Goal: Find specific page/section: Find specific page/section

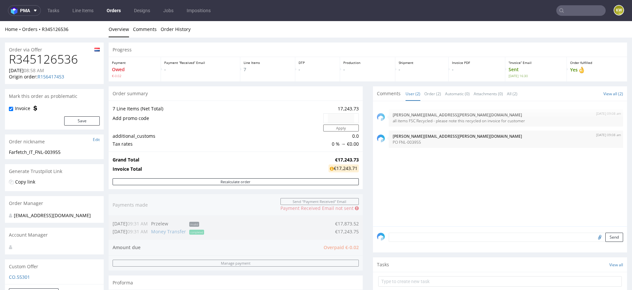
click at [564, 10] on input "text" at bounding box center [581, 10] width 49 height 11
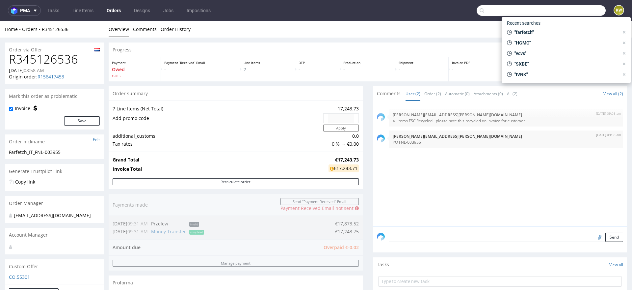
paste input "VCVS"
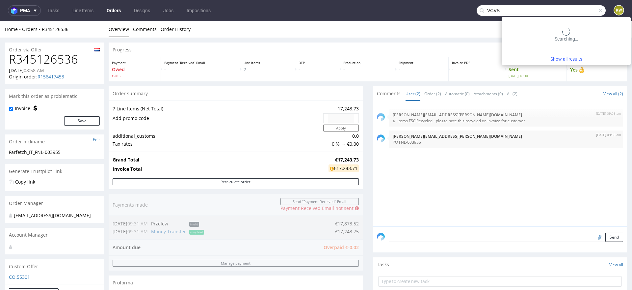
type input "VCVS"
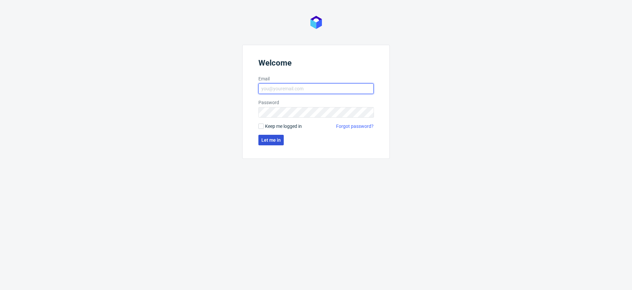
type input "[EMAIL_ADDRESS][DOMAIN_NAME]"
click at [269, 136] on button "Let me in" at bounding box center [271, 140] width 25 height 11
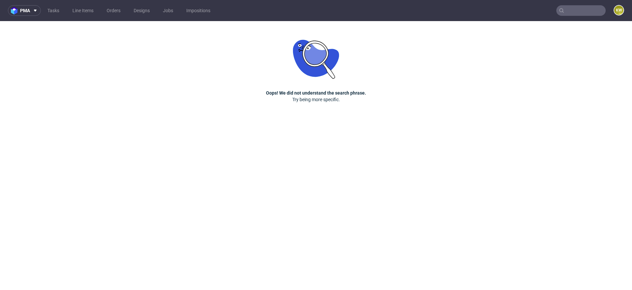
click at [573, 14] on input "text" at bounding box center [581, 10] width 49 height 11
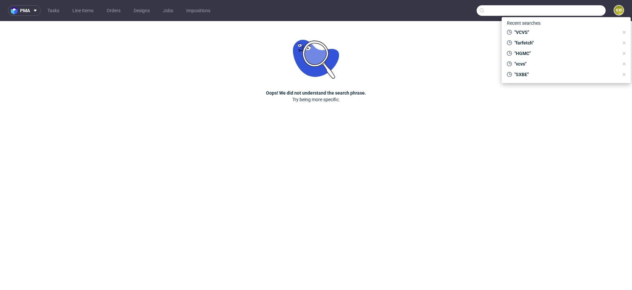
paste input "VCVS"
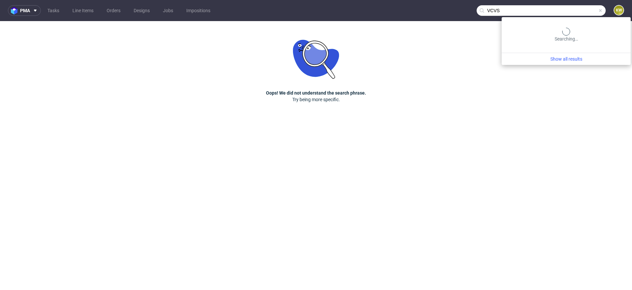
type input "VCVS"
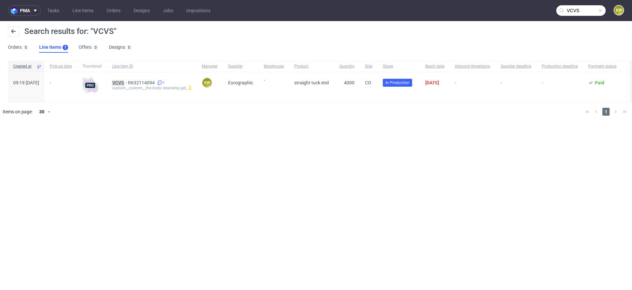
click at [124, 83] on mark "VCVS" at bounding box center [118, 82] width 12 height 5
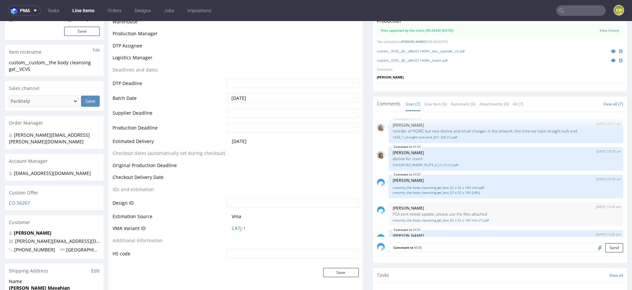
scroll to position [157, 0]
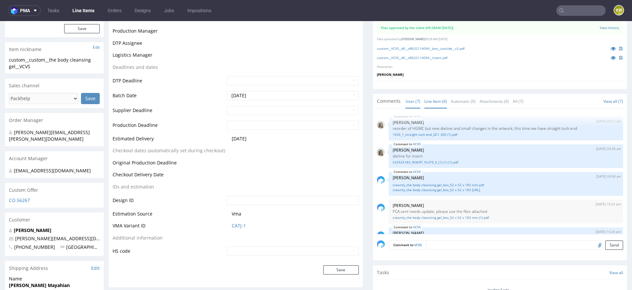
click at [429, 100] on link "Line Item (6)" at bounding box center [435, 101] width 23 height 14
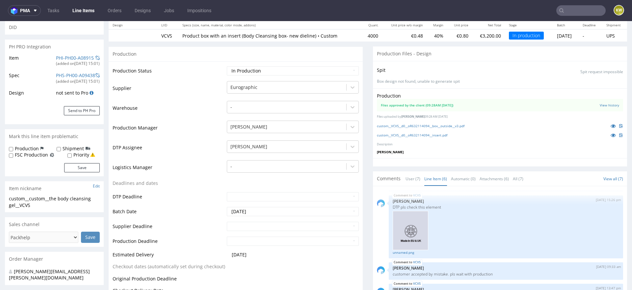
scroll to position [95, 0]
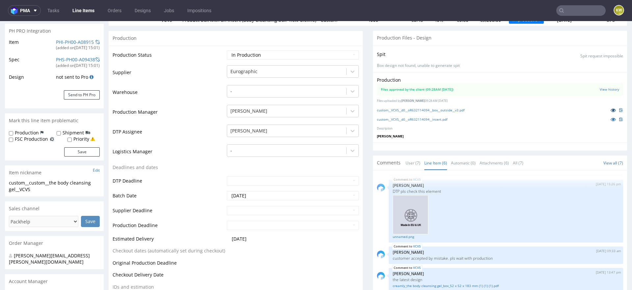
click at [611, 111] on icon at bounding box center [613, 110] width 5 height 5
click at [611, 119] on icon at bounding box center [613, 119] width 5 height 5
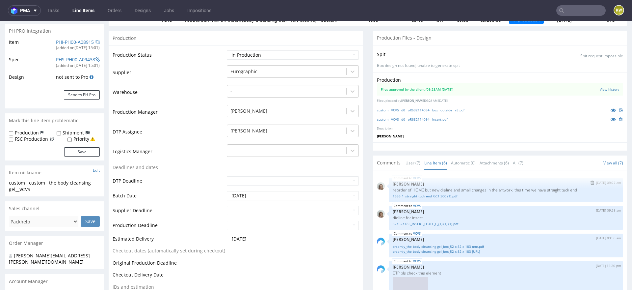
click at [417, 188] on p "reorder of HGMC but new dieline and small changes in the artwork; this time we …" at bounding box center [506, 189] width 227 height 5
copy p "HGMC"
click at [611, 109] on icon at bounding box center [613, 110] width 5 height 5
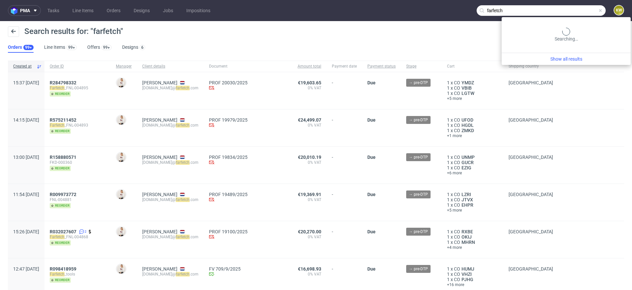
drag, startPoint x: 579, startPoint y: 13, endPoint x: 426, endPoint y: 15, distance: 152.8
click at [434, 13] on nav "pma Tasks Line Items Orders Designs Jobs Impositions farfetch KW" at bounding box center [316, 10] width 632 height 21
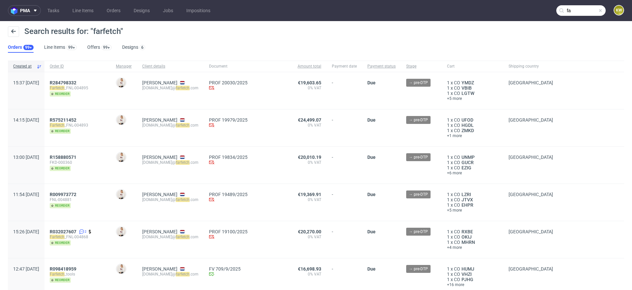
type input "f"
paste input "HGMC"
type input "HGMC"
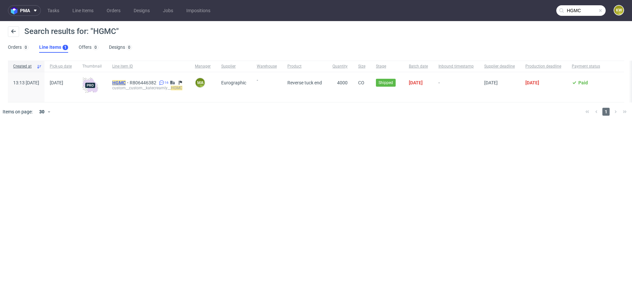
click at [126, 82] on mark "HGMC" at bounding box center [119, 82] width 14 height 5
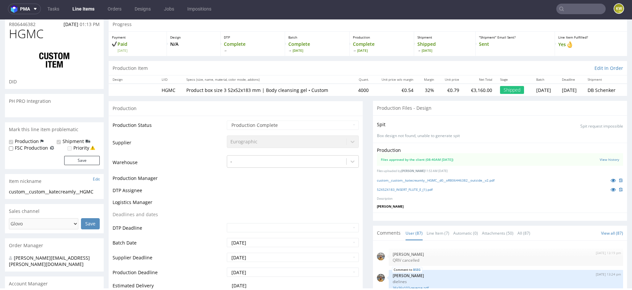
scroll to position [2238, 0]
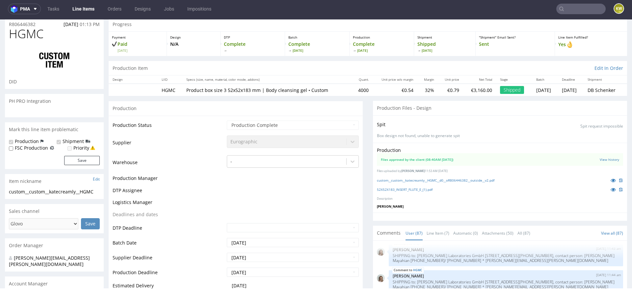
select select "in_progress"
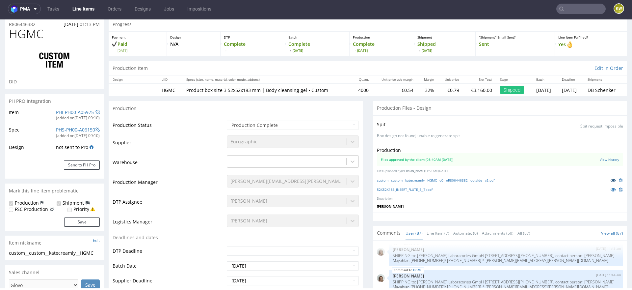
click at [611, 179] on icon at bounding box center [613, 180] width 5 height 5
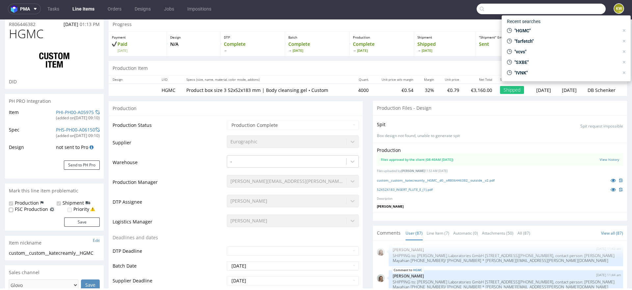
click at [571, 13] on input "text" at bounding box center [541, 9] width 129 height 11
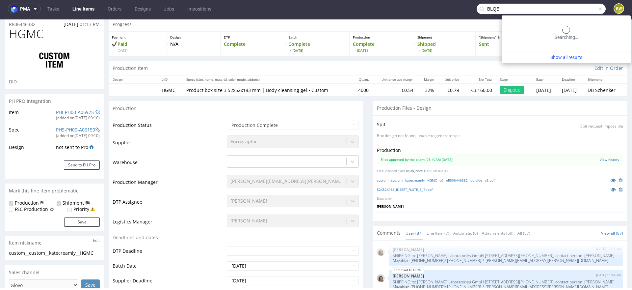
type input "BLQE"
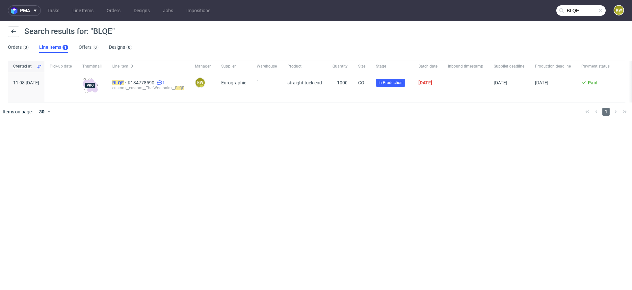
click at [124, 80] on mark "BLQE" at bounding box center [118, 82] width 12 height 5
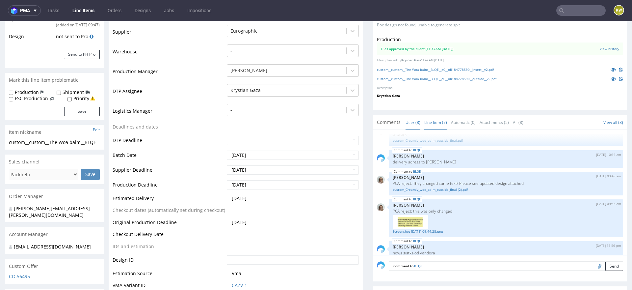
scroll to position [144, 0]
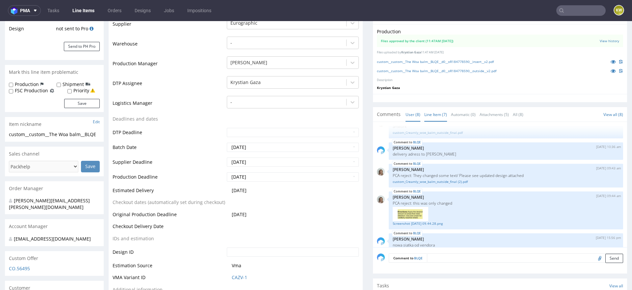
click at [428, 114] on link "Line Item (7)" at bounding box center [435, 114] width 23 height 14
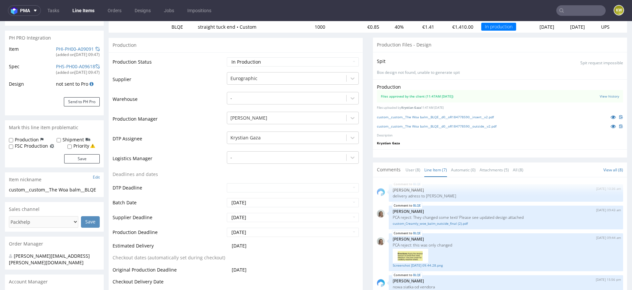
scroll to position [64, 0]
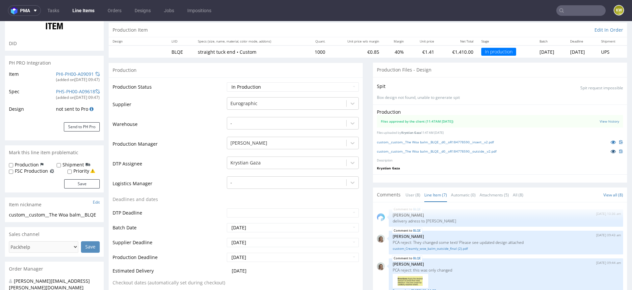
click at [611, 149] on icon at bounding box center [613, 151] width 5 height 5
click at [611, 142] on icon at bounding box center [613, 142] width 5 height 5
